Goal: Task Accomplishment & Management: Manage account settings

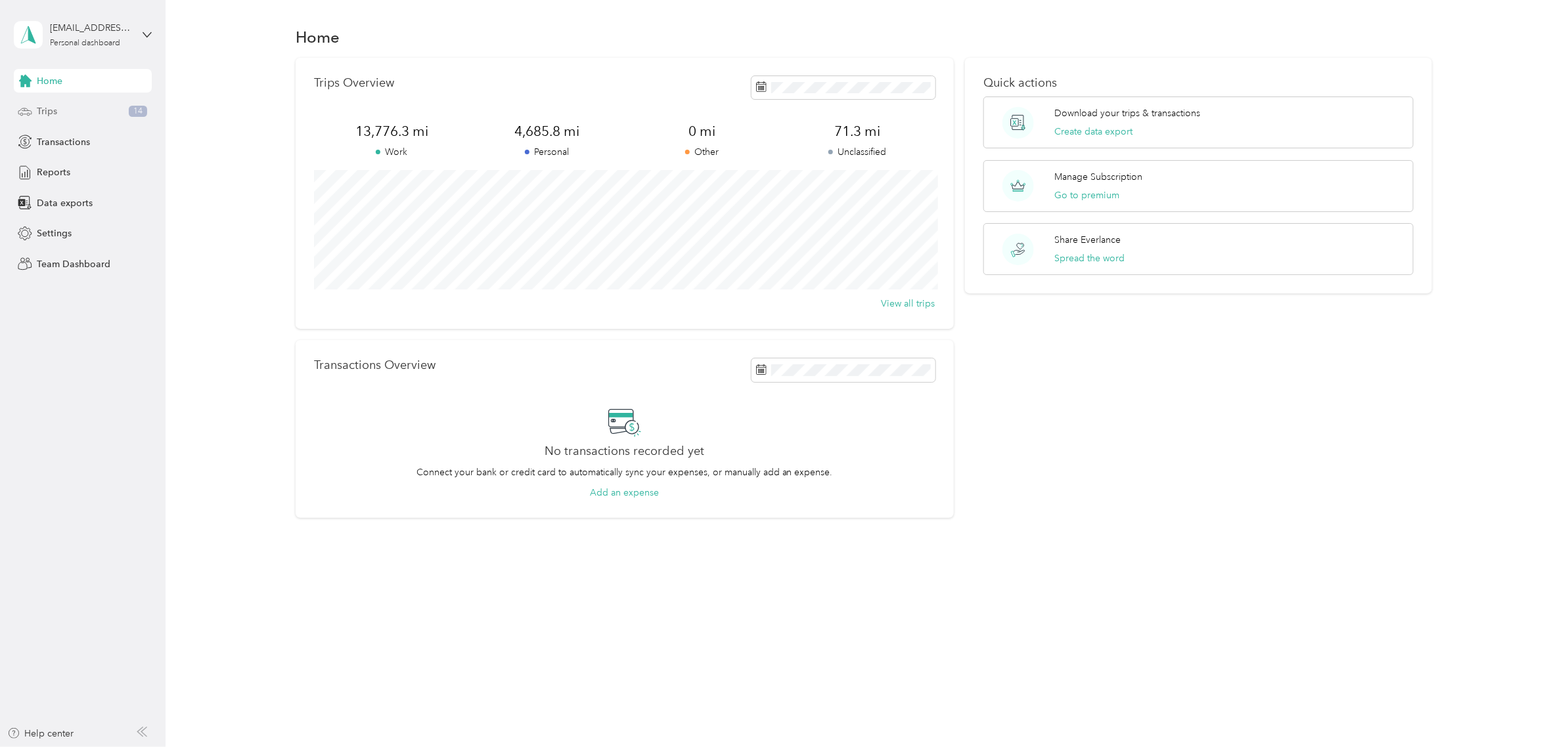
drag, startPoint x: 77, startPoint y: 106, endPoint x: 77, endPoint y: 112, distance: 6.0
click at [77, 106] on div "Trips 14" at bounding box center [83, 111] width 138 height 23
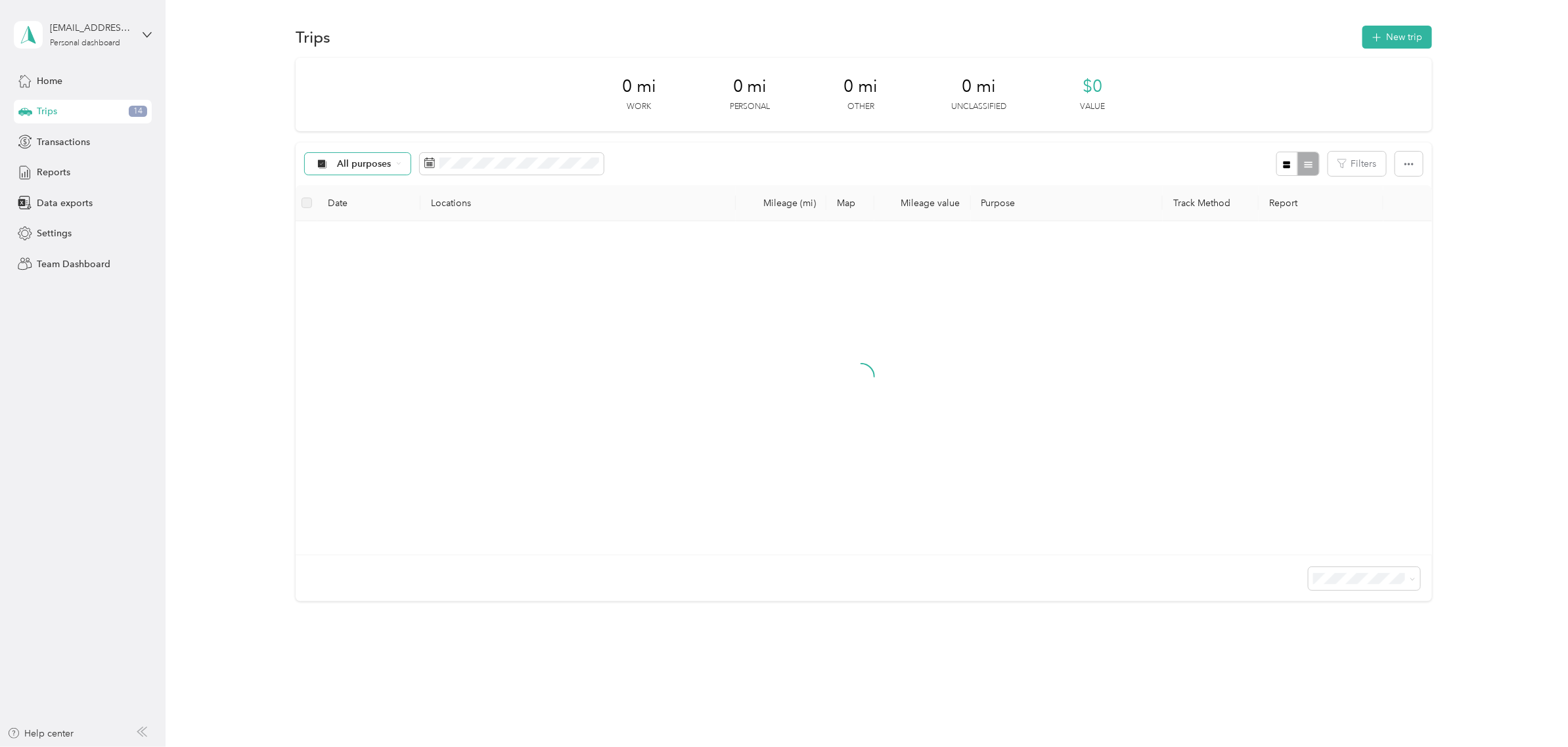
click at [375, 166] on span "All purposes" at bounding box center [364, 163] width 55 height 10
click at [373, 213] on span "Unclassified" at bounding box center [368, 209] width 64 height 14
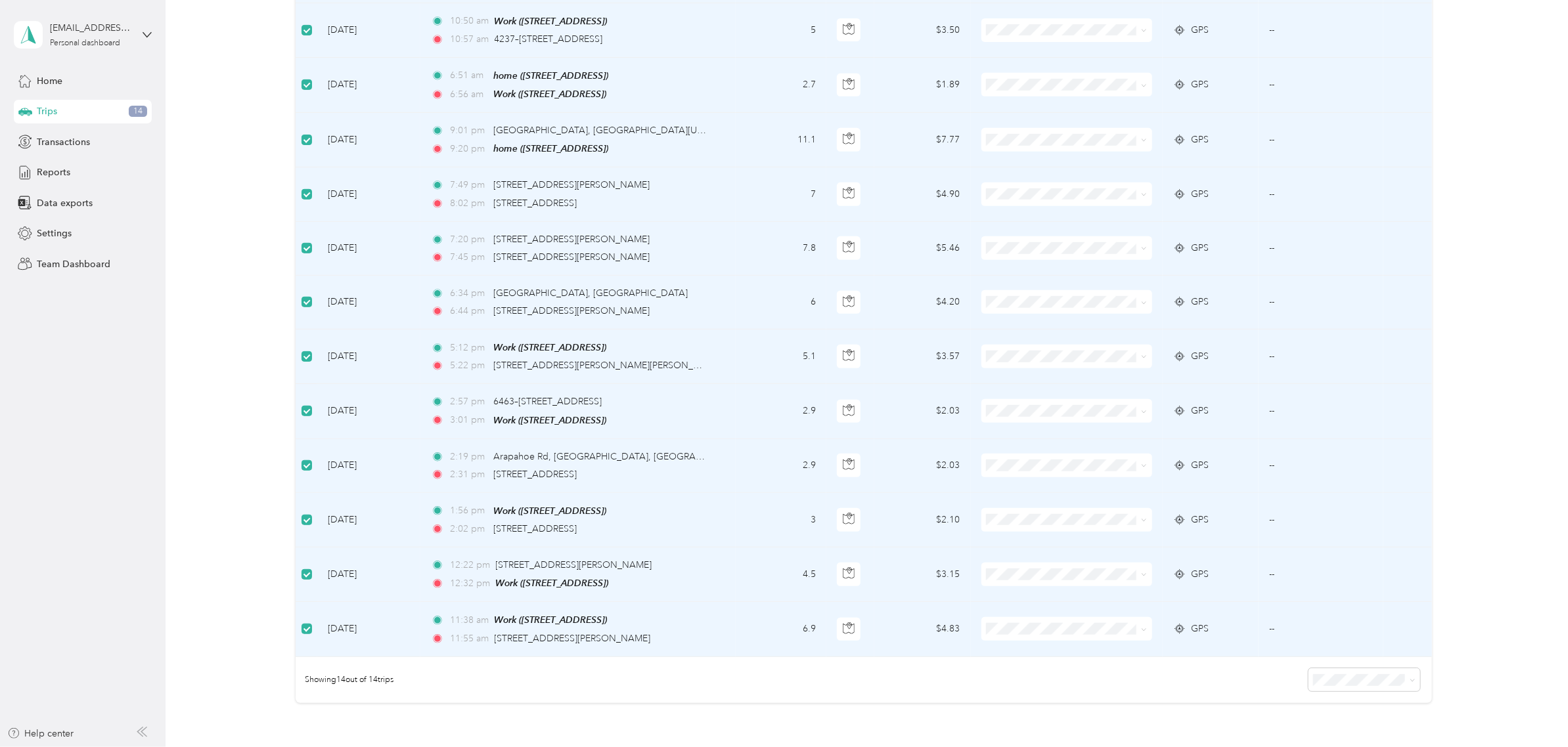
scroll to position [329, 0]
click at [299, 136] on td at bounding box center [306, 138] width 22 height 55
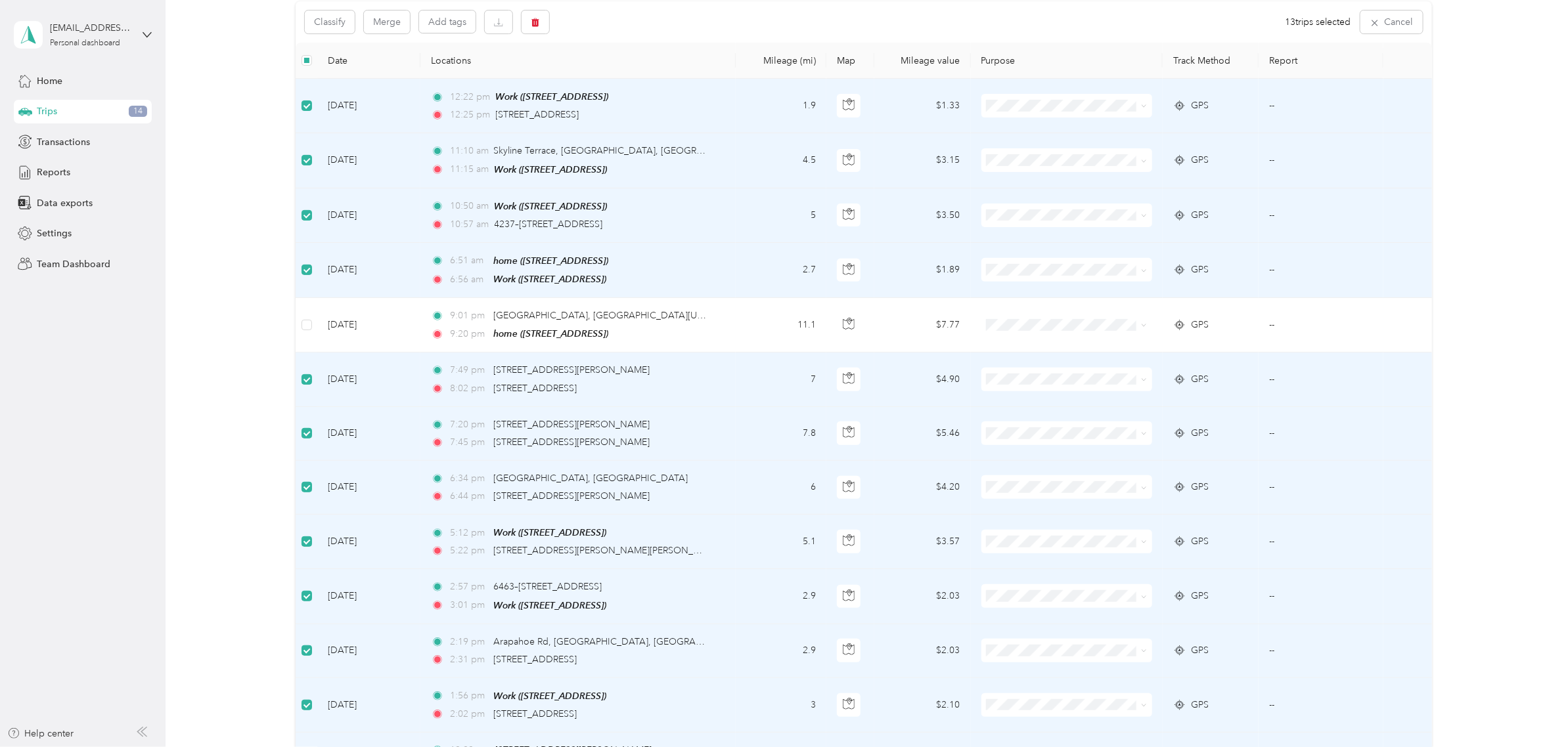
scroll to position [0, 0]
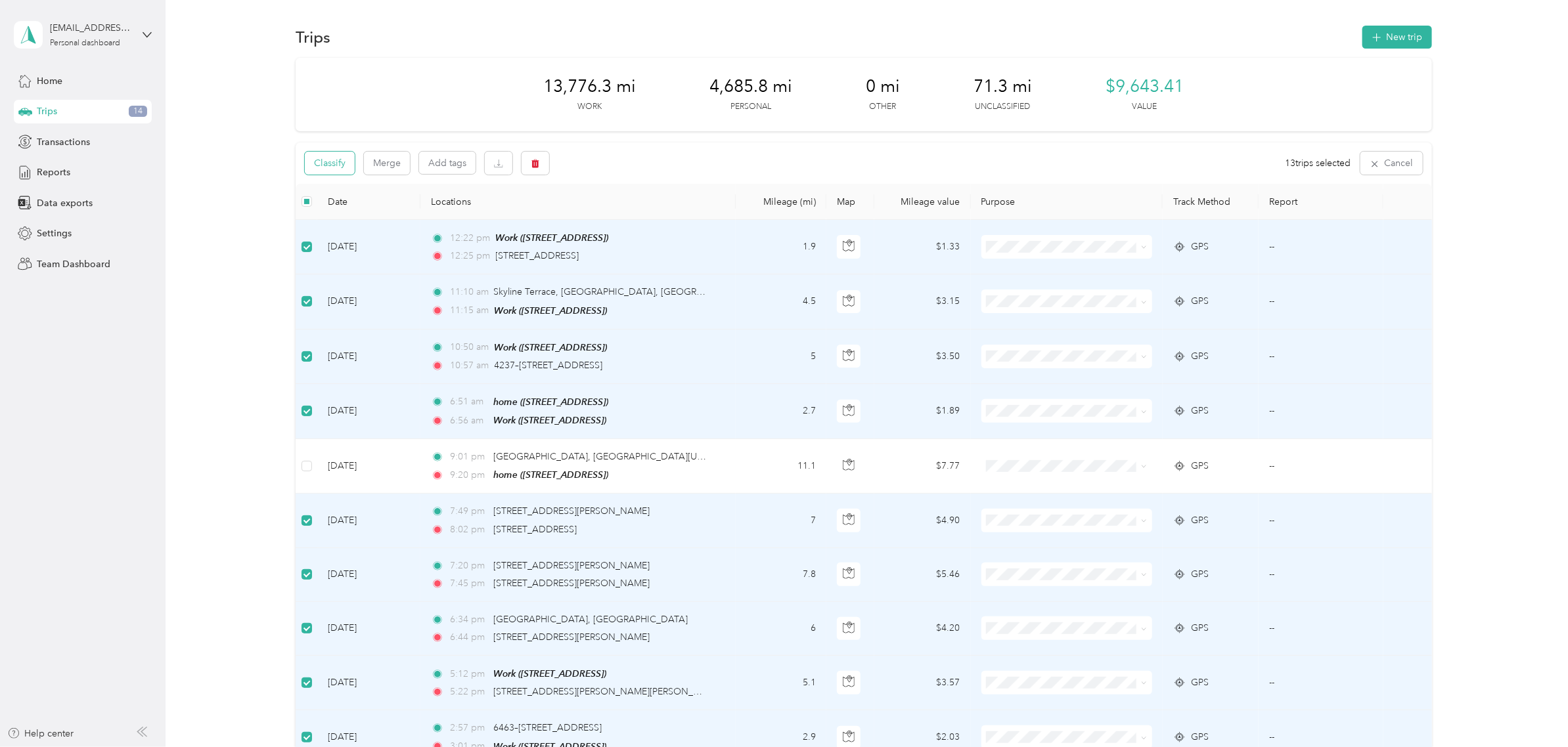
click at [326, 166] on button "Classify" at bounding box center [329, 163] width 50 height 23
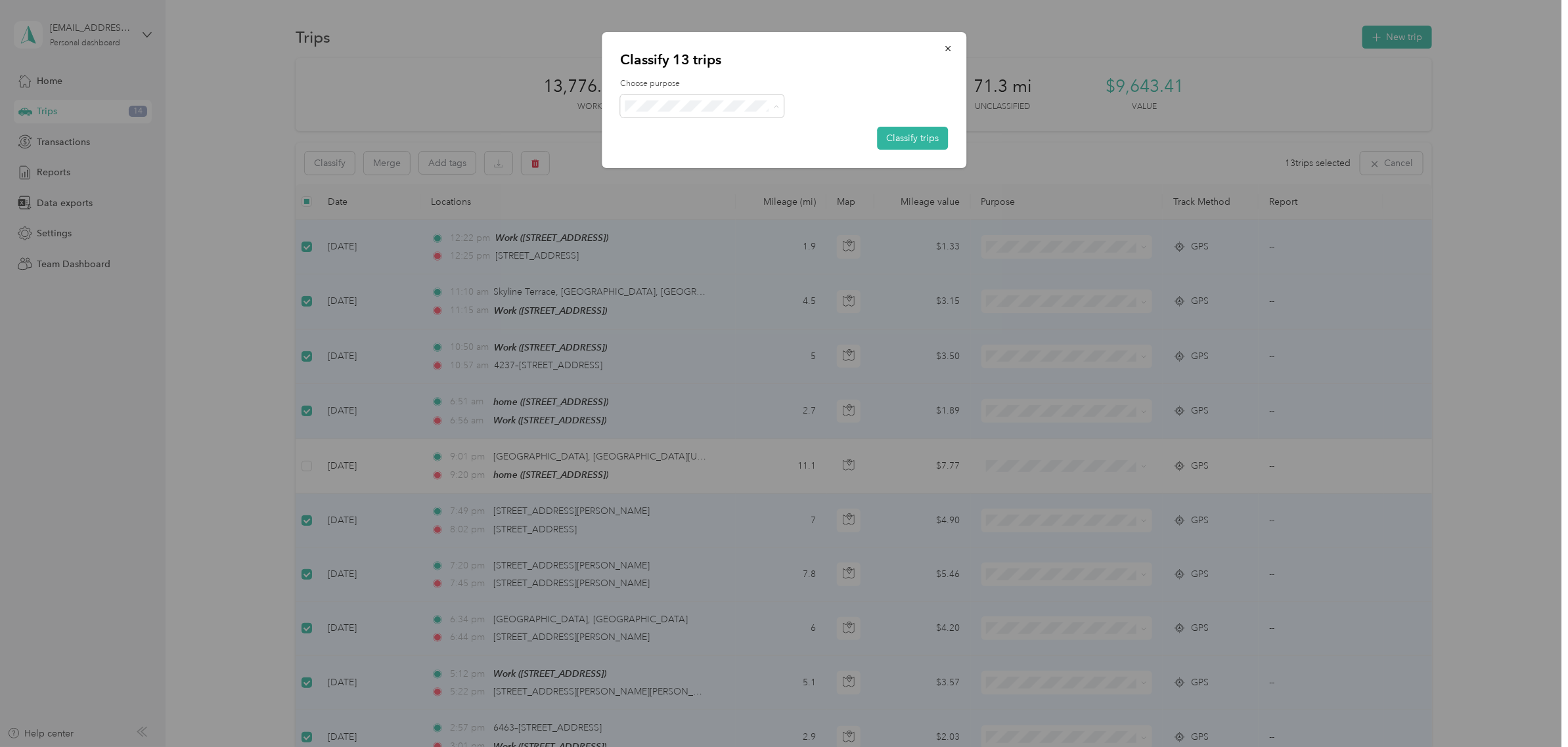
click at [692, 132] on span "Work" at bounding box center [714, 130] width 122 height 14
click at [888, 130] on button "Classify trips" at bounding box center [913, 138] width 71 height 23
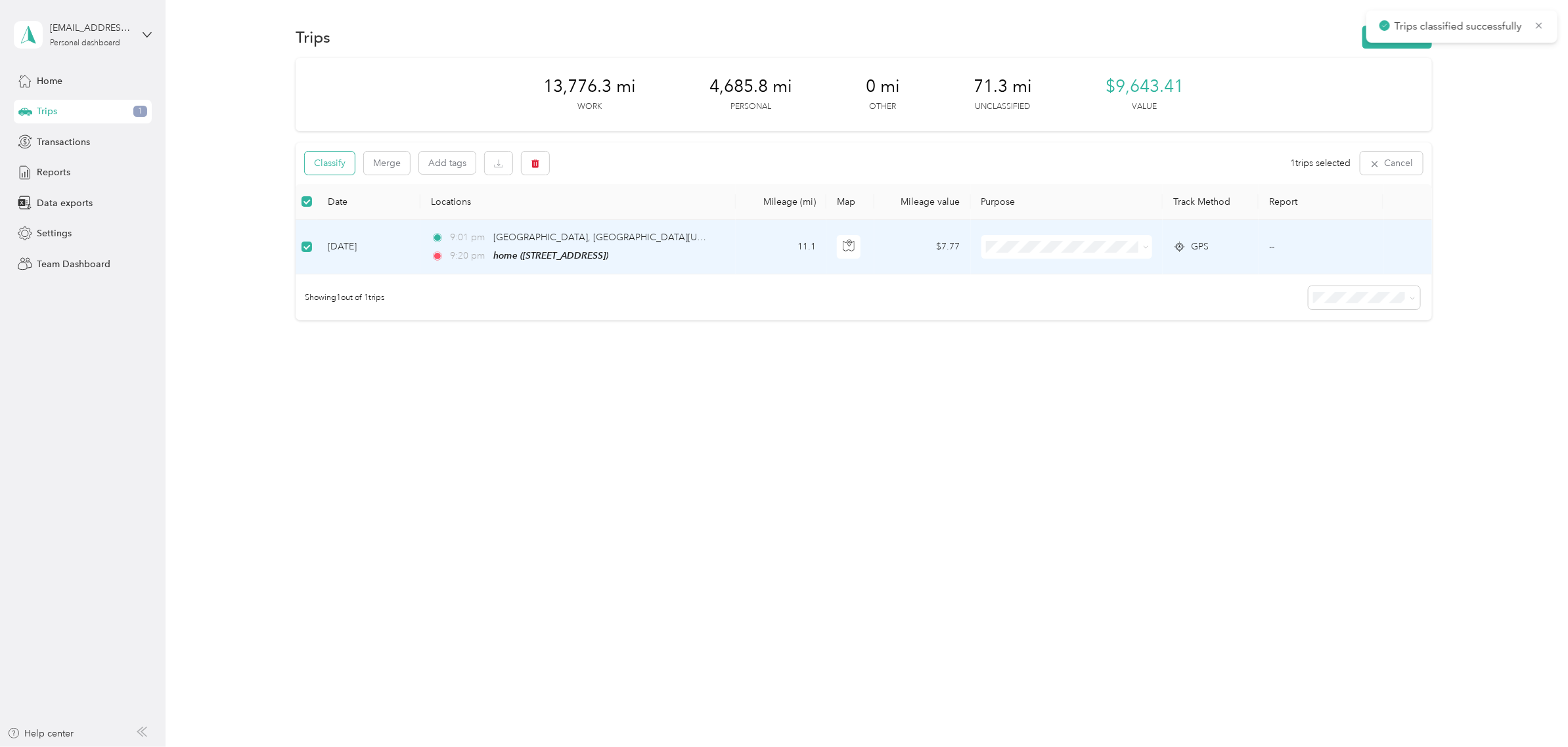
click at [342, 164] on button "Classify" at bounding box center [329, 163] width 50 height 23
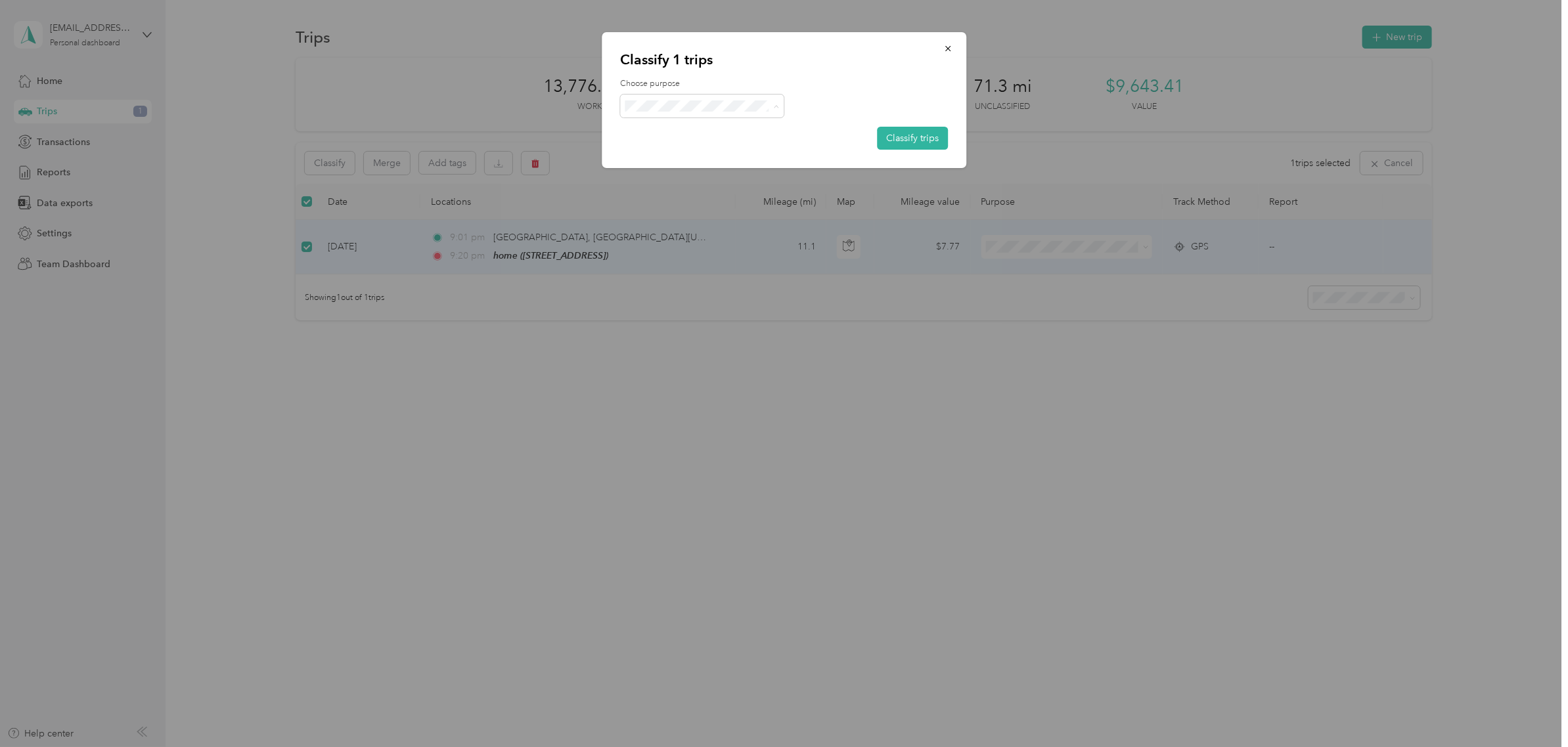
click at [694, 149] on span "Personal" at bounding box center [714, 153] width 122 height 14
click at [889, 130] on button "Classify trips" at bounding box center [913, 138] width 71 height 23
